Goal: Information Seeking & Learning: Learn about a topic

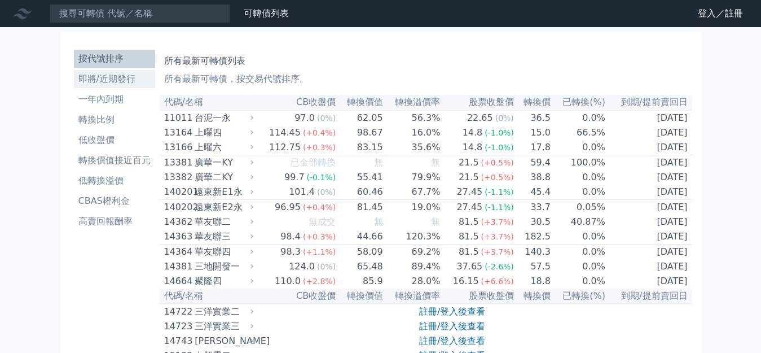
click at [96, 72] on li "即將/近期發行" at bounding box center [114, 79] width 81 height 14
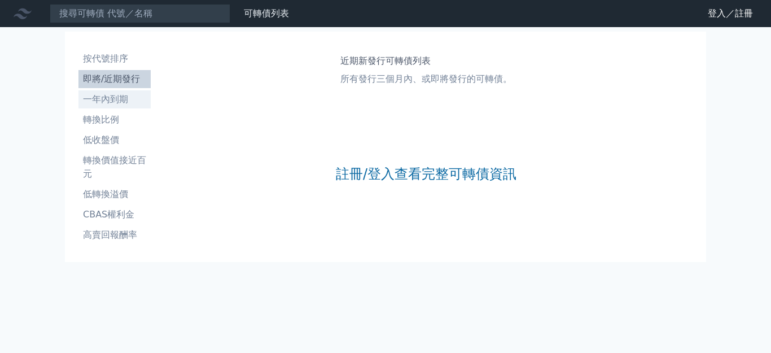
click at [98, 93] on li "一年內到期" at bounding box center [114, 100] width 72 height 14
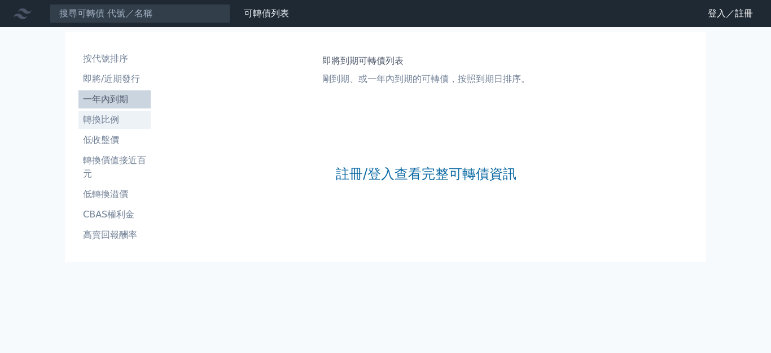
click at [94, 113] on li "轉換比例" at bounding box center [114, 120] width 72 height 14
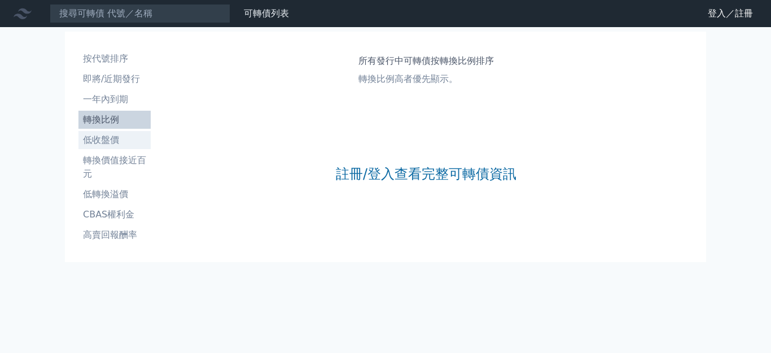
click at [88, 133] on li "低收盤價" at bounding box center [114, 140] width 72 height 14
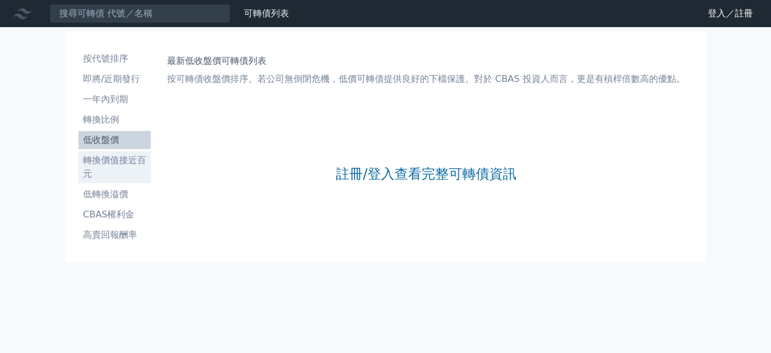
click at [88, 154] on li "轉換價值接近百元" at bounding box center [114, 167] width 72 height 27
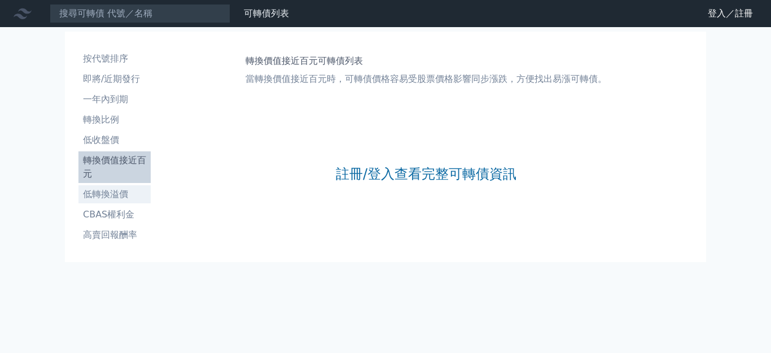
click at [88, 187] on li "低轉換溢價" at bounding box center [114, 194] width 72 height 14
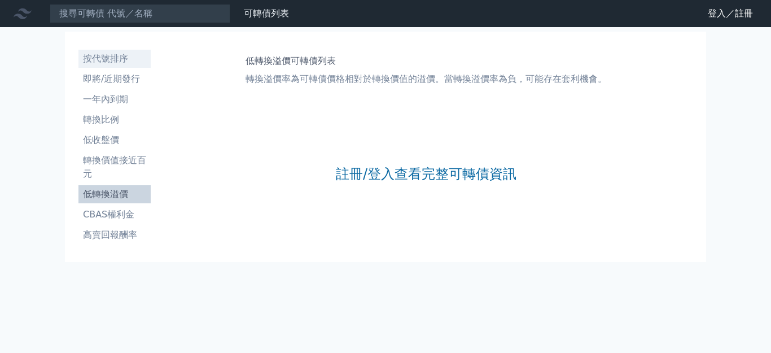
click at [96, 52] on li "按代號排序" at bounding box center [114, 59] width 72 height 14
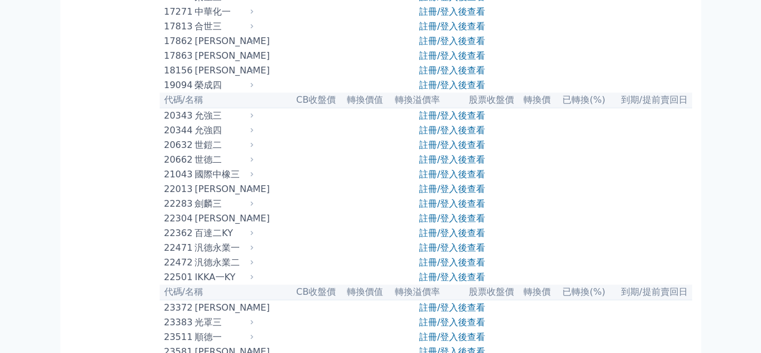
scroll to position [590, 0]
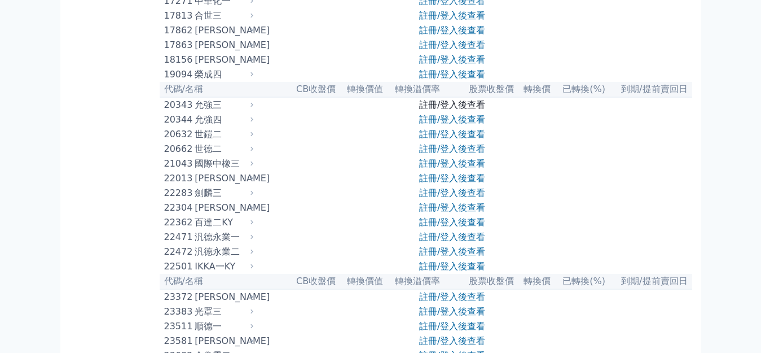
click at [453, 110] on link "註冊/登入後查看" at bounding box center [452, 104] width 66 height 11
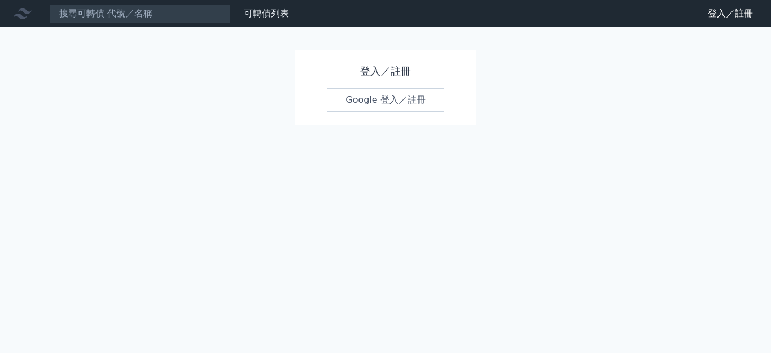
click at [382, 102] on link "Google 登入／註冊" at bounding box center [385, 100] width 117 height 24
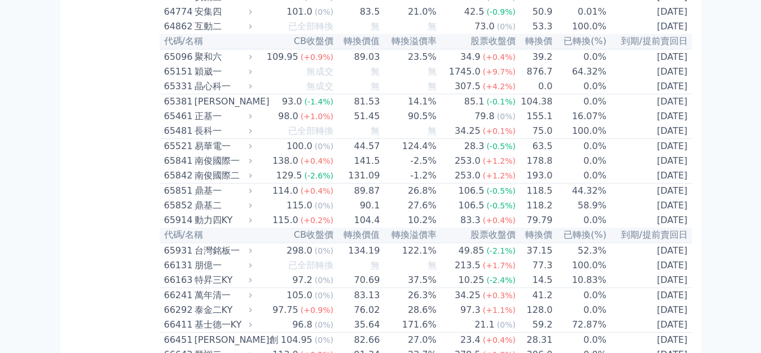
scroll to position [4912, 0]
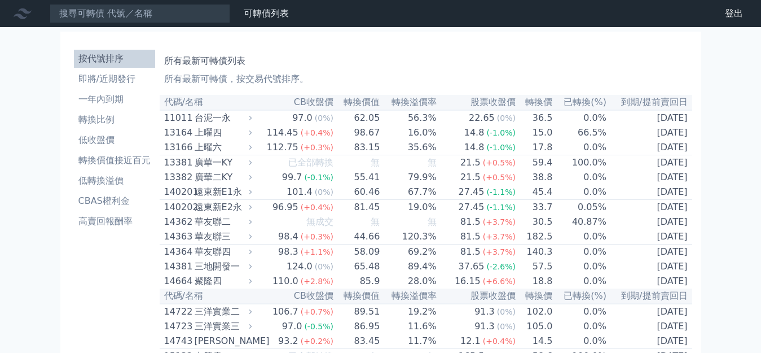
click at [0, 0] on icon at bounding box center [0, 0] width 0 height 0
click at [0, 0] on link "可轉債列表" at bounding box center [0, 0] width 0 height 0
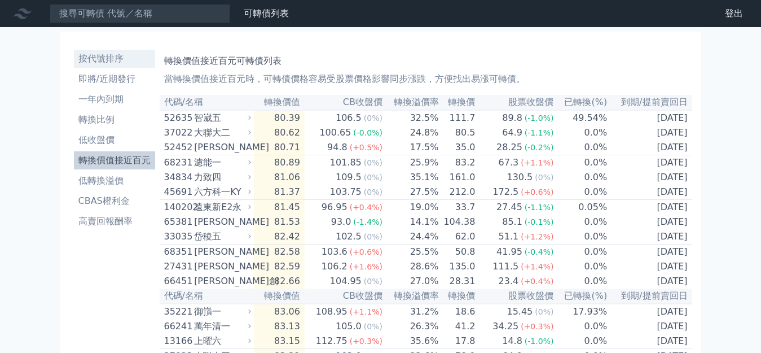
click at [89, 52] on li "按代號排序" at bounding box center [114, 59] width 81 height 14
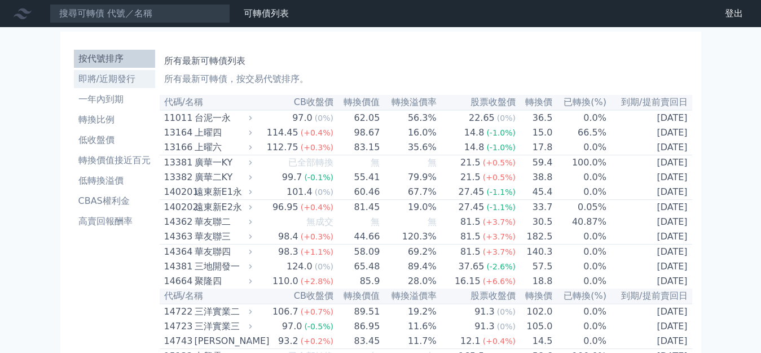
click at [107, 72] on li "即將/近期發行" at bounding box center [114, 79] width 81 height 14
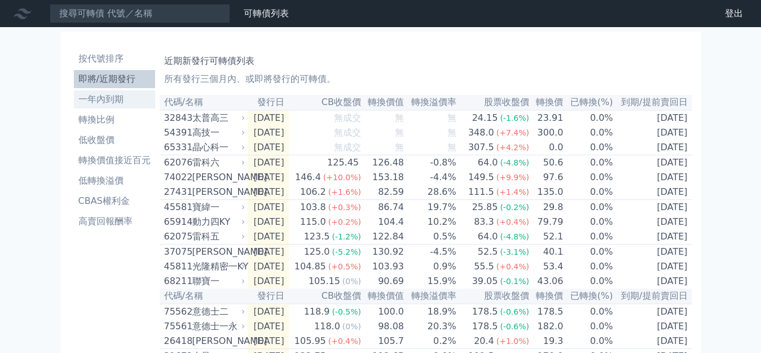
click at [87, 93] on li "一年內到期" at bounding box center [114, 100] width 81 height 14
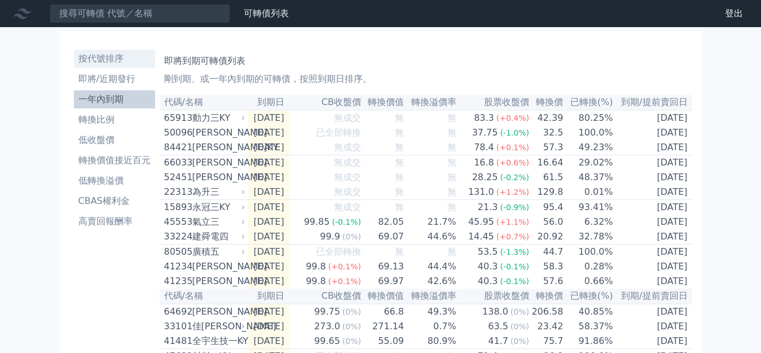
click at [78, 54] on li "按代號排序" at bounding box center [114, 59] width 81 height 14
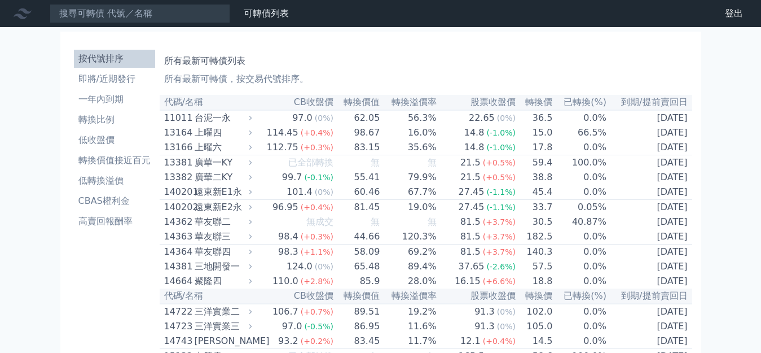
scroll to position [1713, 0]
